Goal: Transaction & Acquisition: Purchase product/service

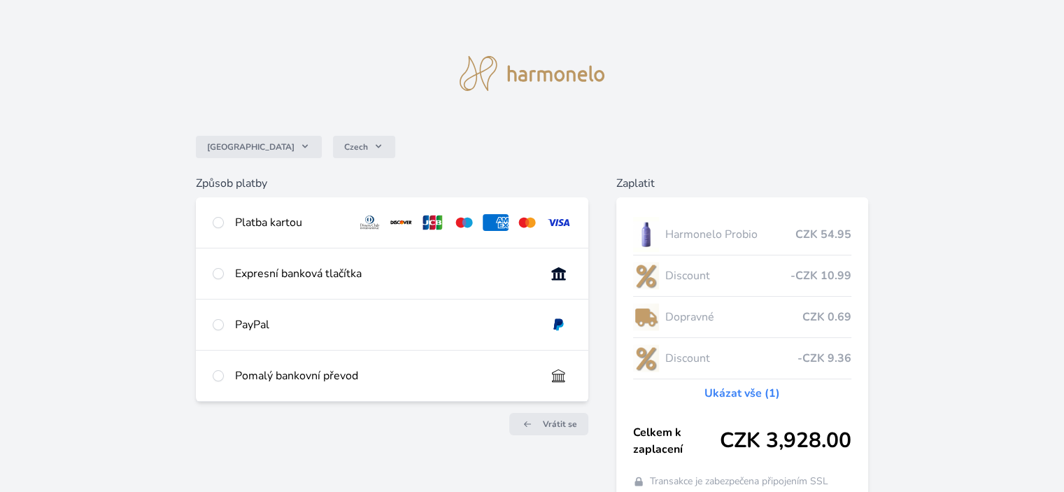
click at [734, 391] on link "Ukázat vše (1)" at bounding box center [743, 393] width 76 height 17
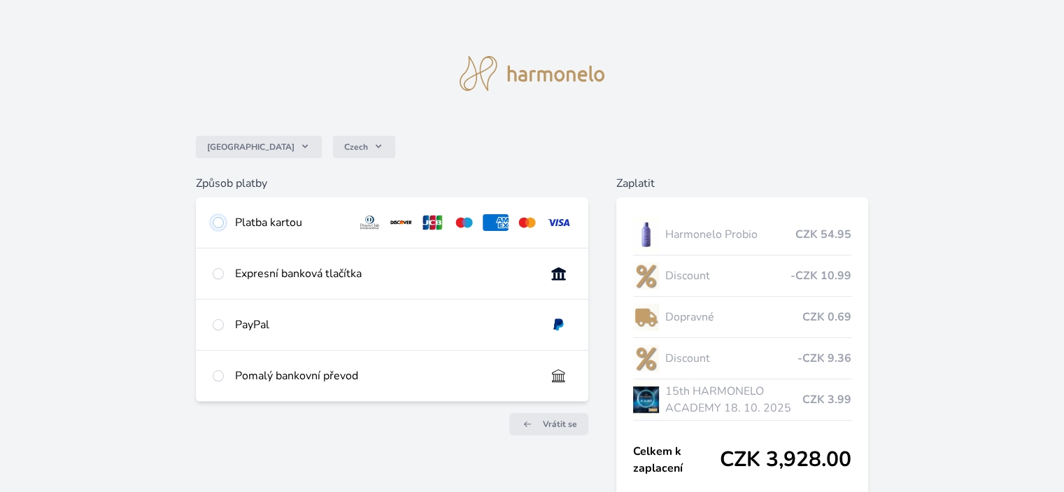
click at [218, 219] on input "radio" at bounding box center [218, 222] width 11 height 11
radio input "true"
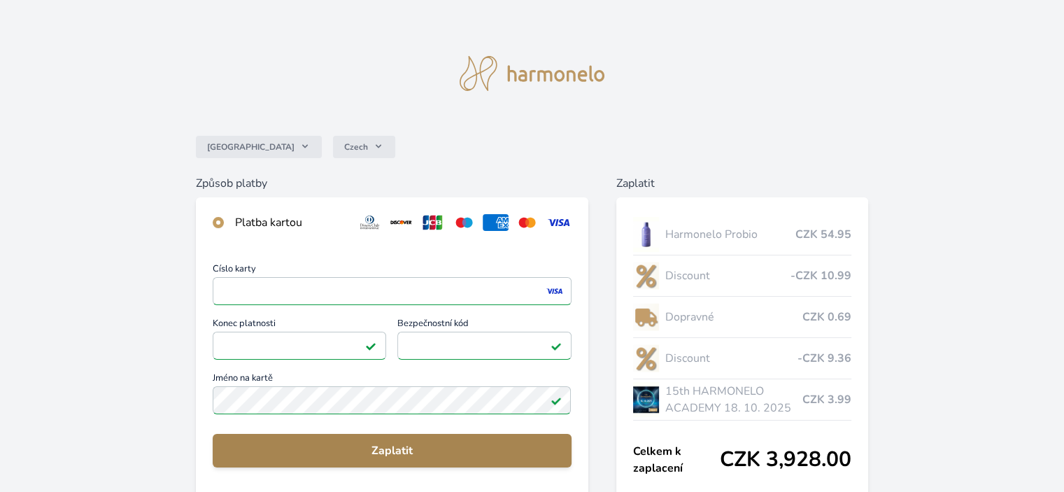
click at [395, 450] on span "Zaplatit" at bounding box center [392, 450] width 336 height 17
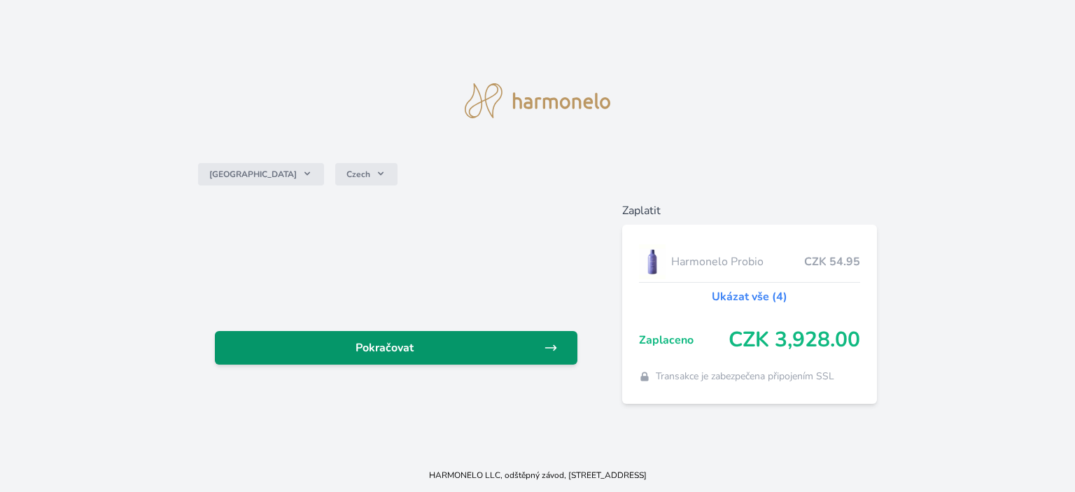
click at [377, 341] on span "Pokračovat" at bounding box center [385, 347] width 318 height 17
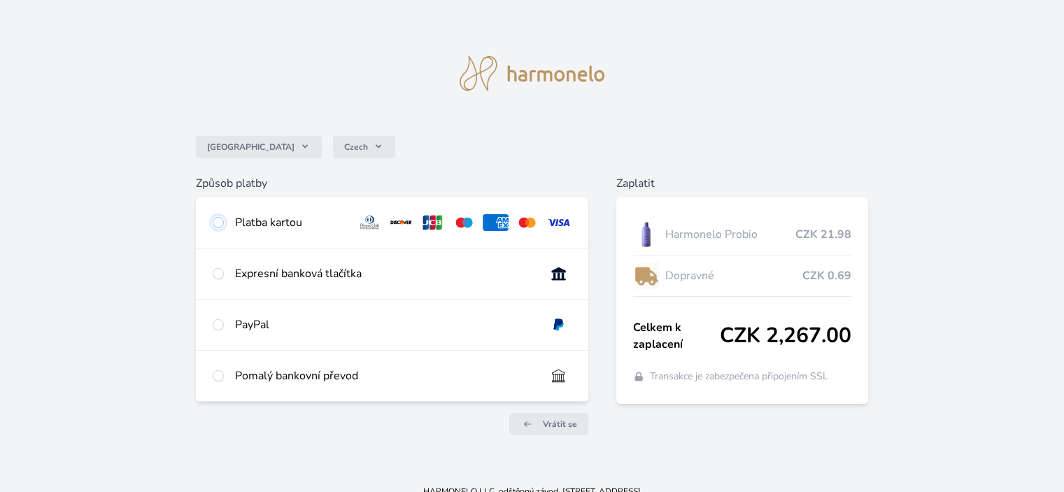
click at [217, 223] on input "radio" at bounding box center [218, 222] width 11 height 11
radio input "true"
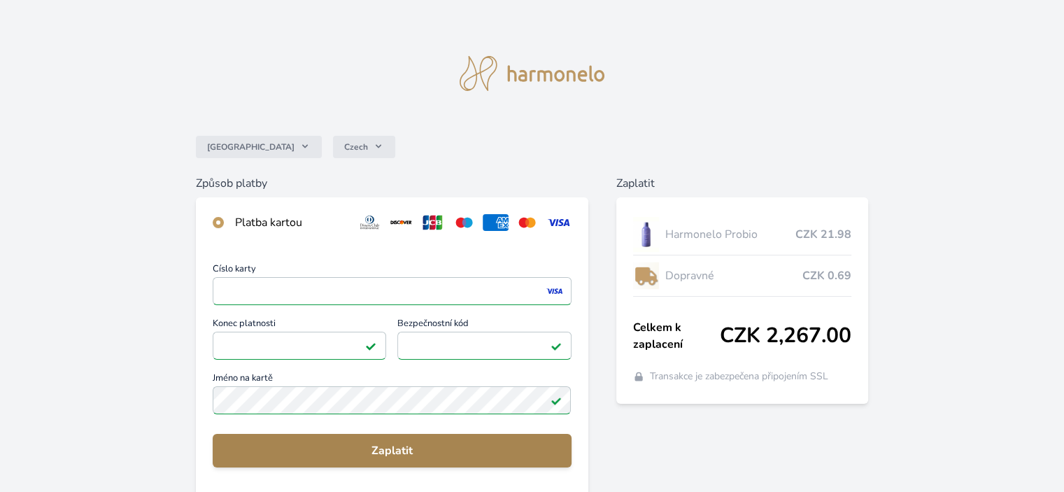
click at [389, 444] on span "Zaplatit" at bounding box center [392, 450] width 336 height 17
